Goal: Task Accomplishment & Management: Use online tool/utility

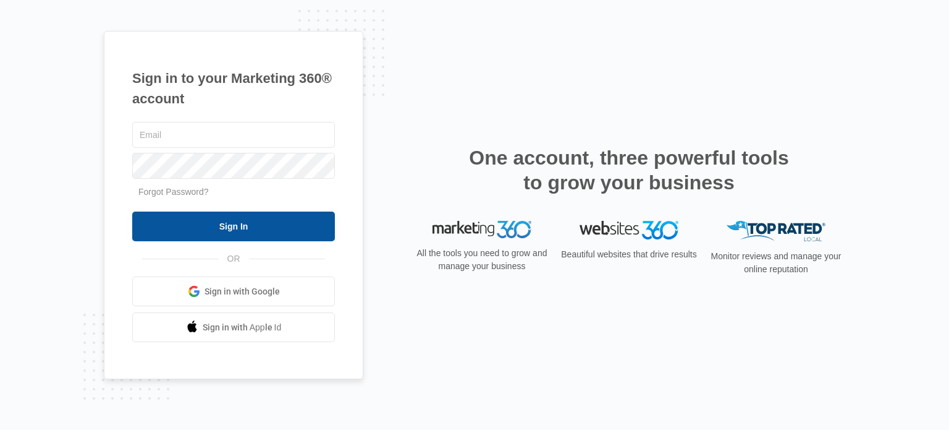
type input "[EMAIL_ADDRESS][DOMAIN_NAME]"
click at [279, 234] on input "Sign In" at bounding box center [233, 226] width 203 height 30
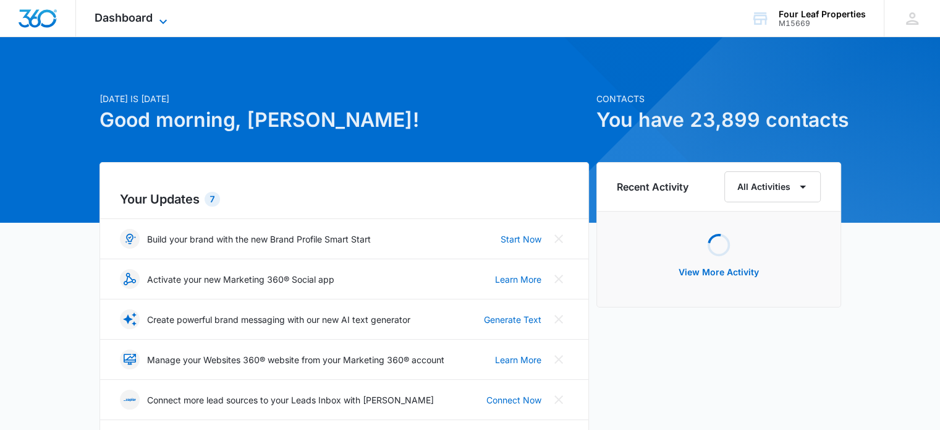
click at [125, 19] on span "Dashboard" at bounding box center [124, 17] width 58 height 13
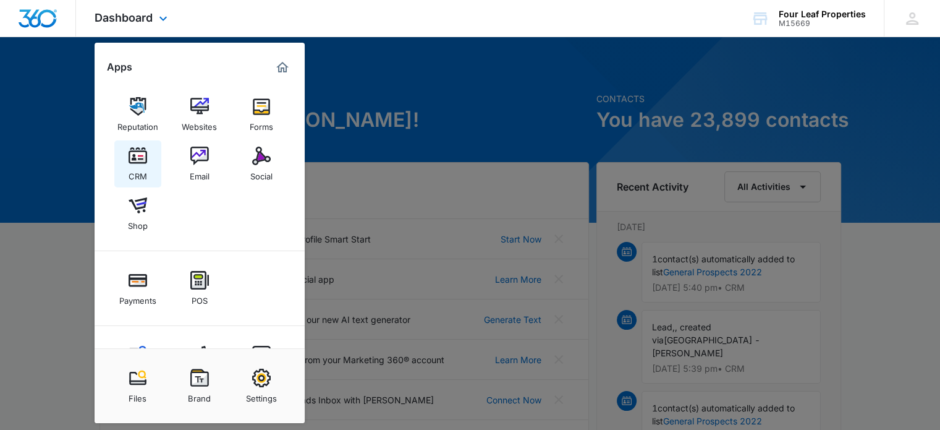
click at [137, 155] on img at bounding box center [138, 155] width 19 height 19
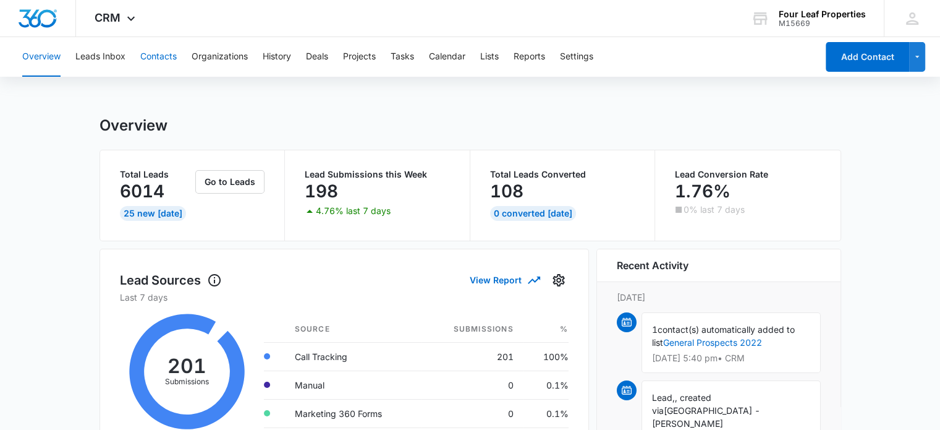
click at [152, 56] on button "Contacts" at bounding box center [158, 57] width 36 height 40
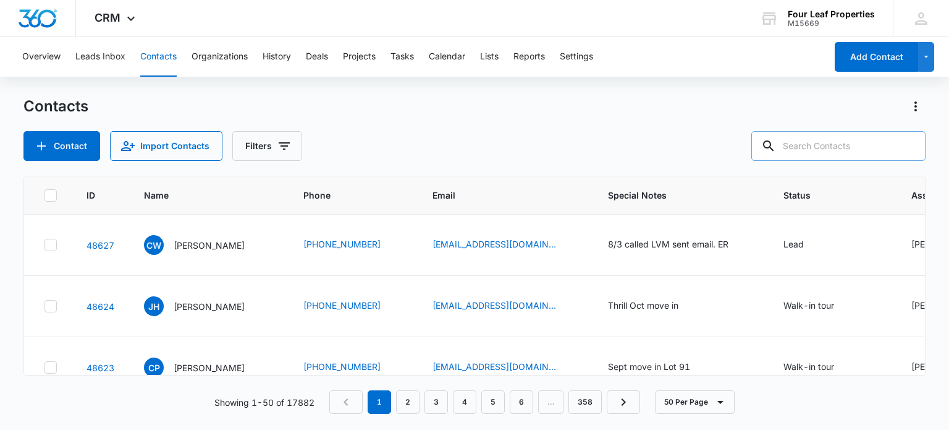
click at [828, 135] on input "text" at bounding box center [839, 146] width 174 height 30
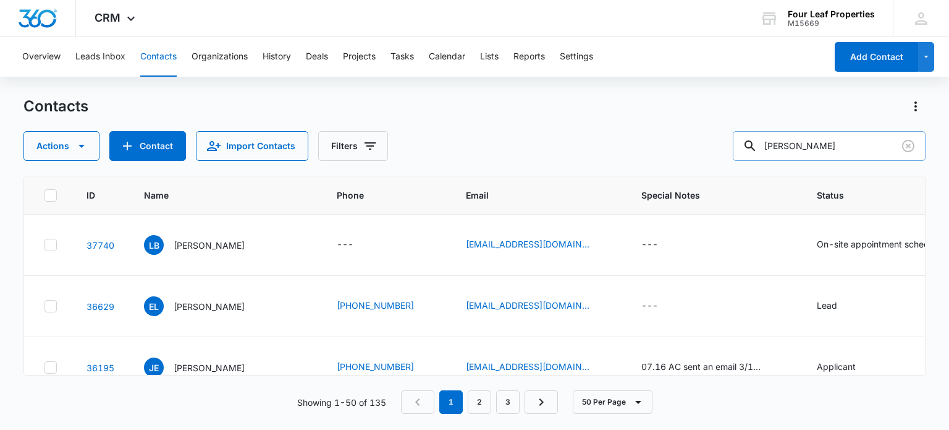
click at [808, 143] on input "[PERSON_NAME]" at bounding box center [829, 146] width 193 height 30
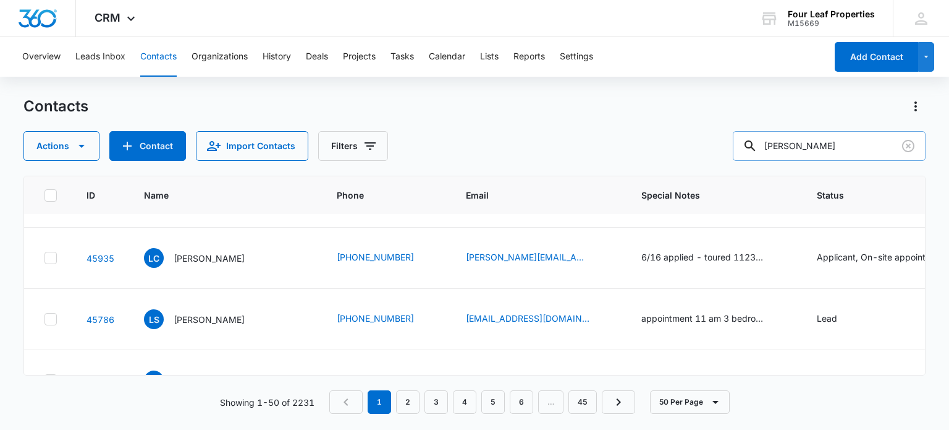
scroll to position [231, 0]
type input "lane"
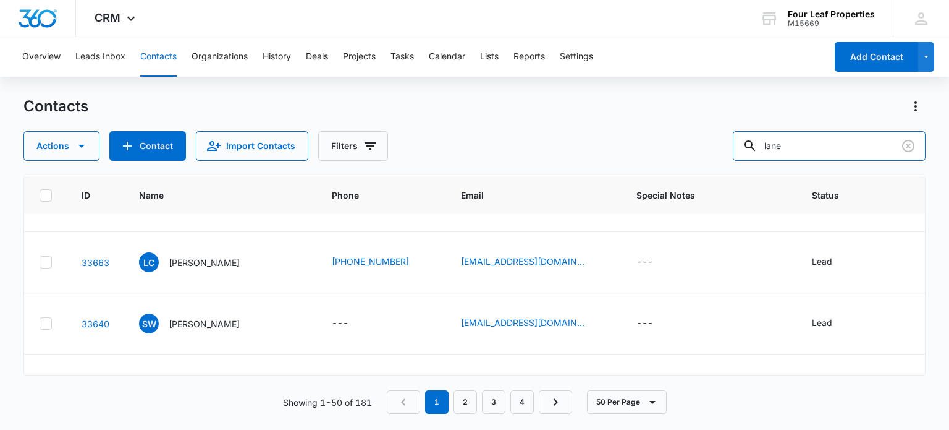
scroll to position [1089, 5]
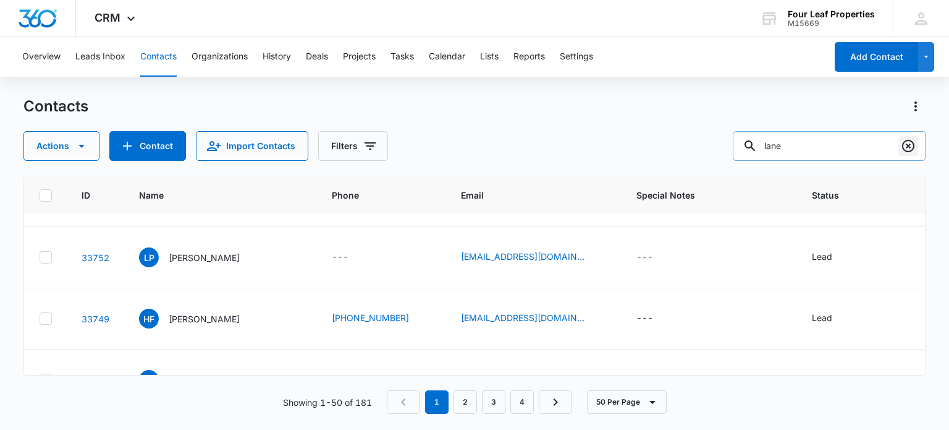
click at [910, 144] on icon "Clear" at bounding box center [908, 146] width 12 height 12
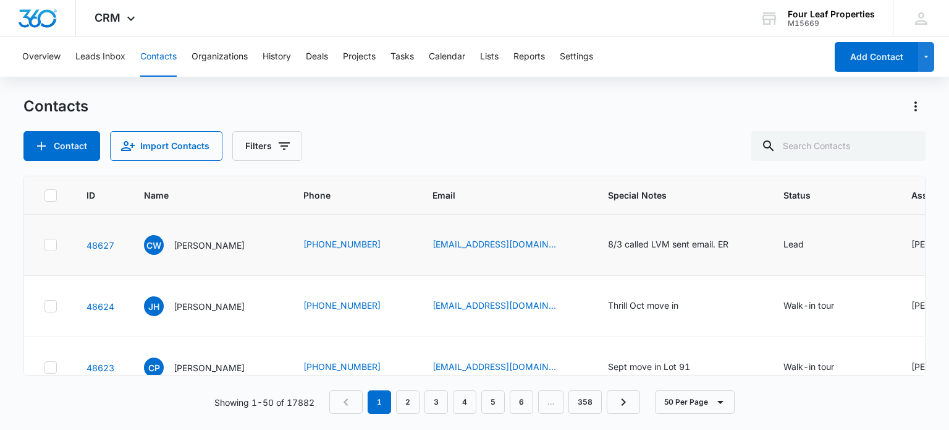
scroll to position [157, 0]
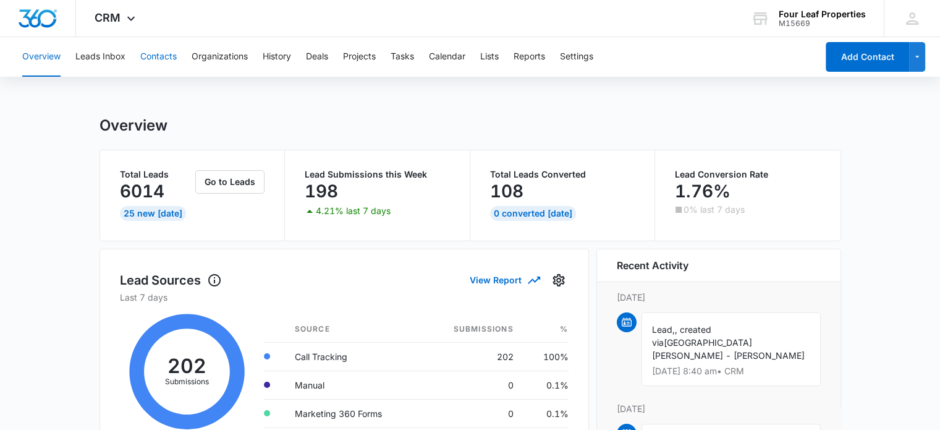
click at [152, 56] on button "Contacts" at bounding box center [158, 57] width 36 height 40
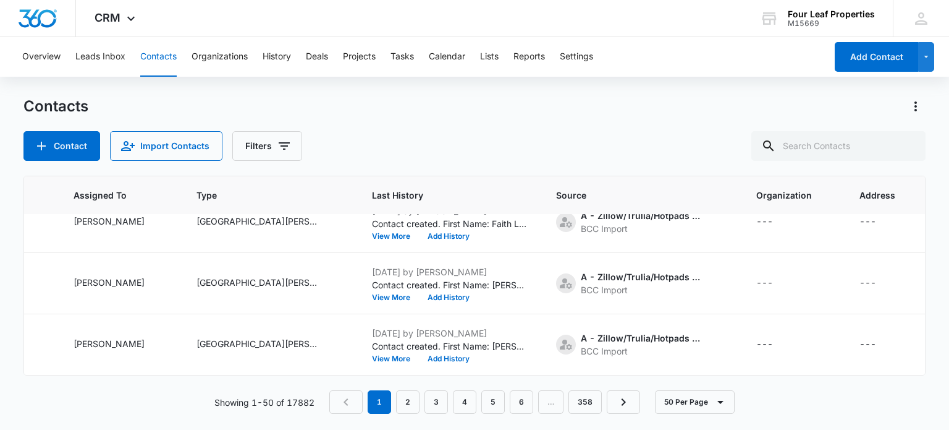
scroll to position [2901, 838]
click at [409, 401] on link "2" at bounding box center [407, 401] width 23 height 23
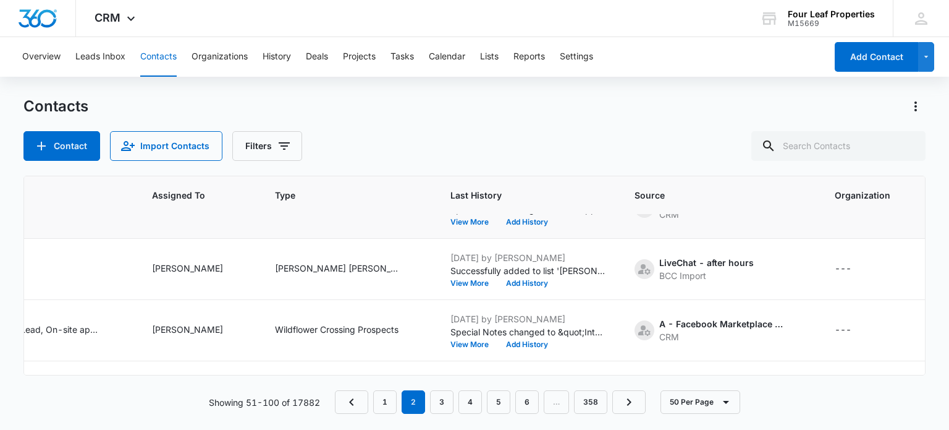
scroll to position [0, 841]
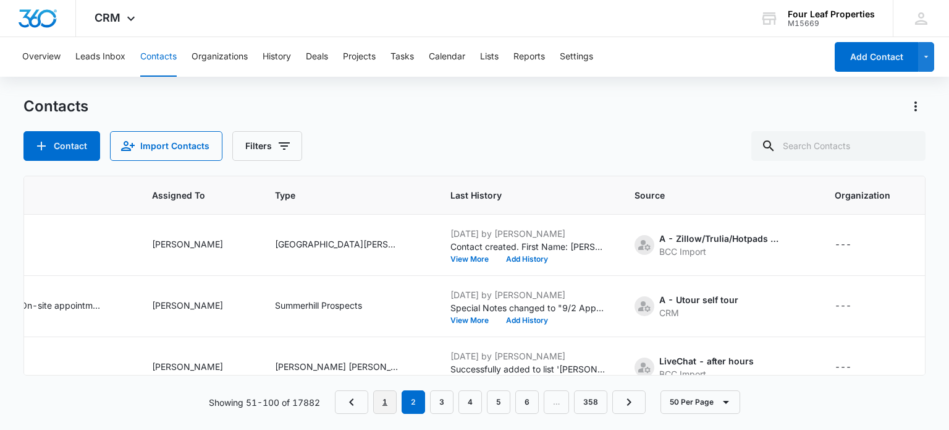
click at [380, 402] on link "1" at bounding box center [384, 401] width 23 height 23
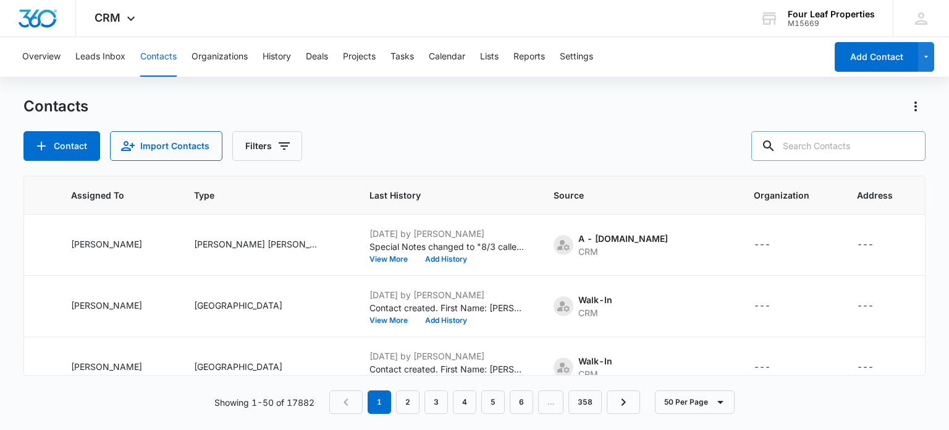
click at [815, 148] on input "text" at bounding box center [839, 146] width 174 height 30
type input "[PERSON_NAME]"
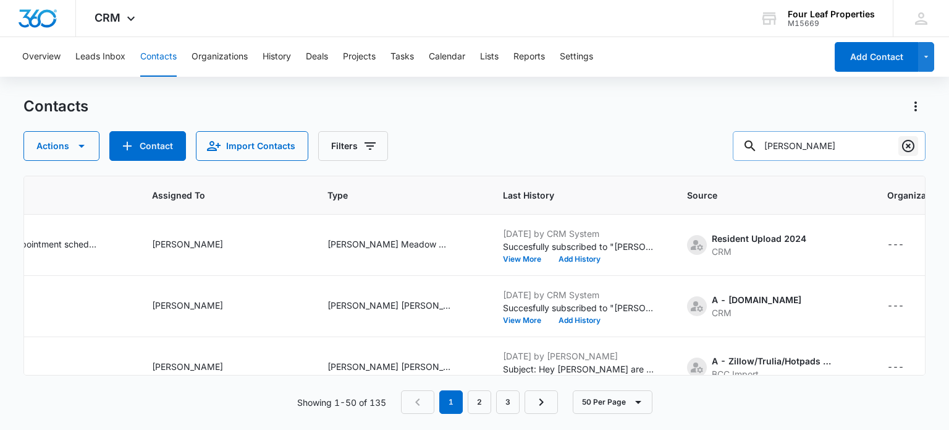
click at [909, 145] on icon "Clear" at bounding box center [908, 146] width 12 height 12
